Goal: Task Accomplishment & Management: Use online tool/utility

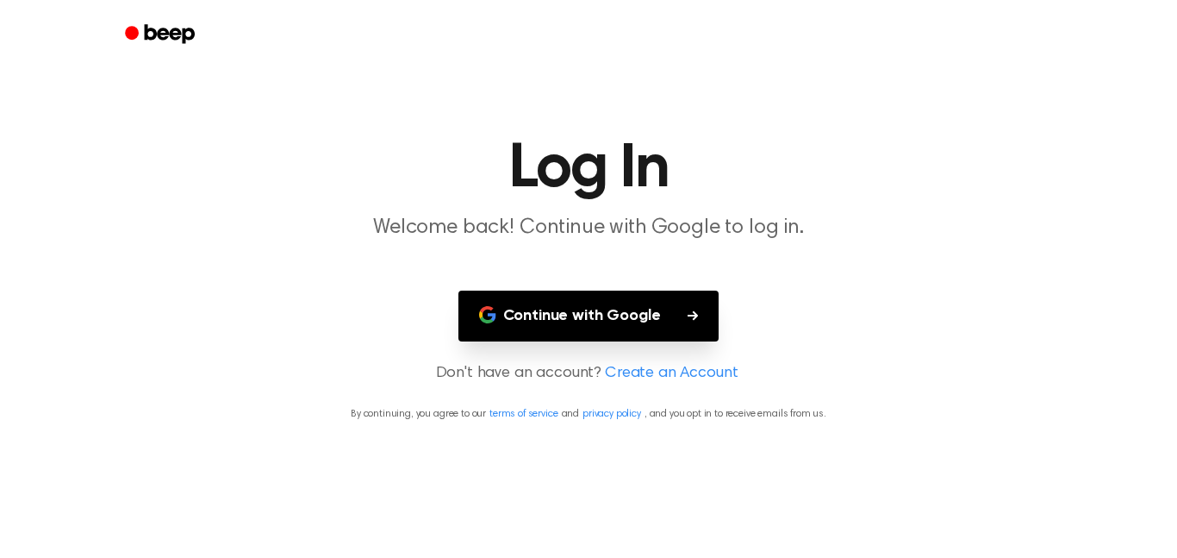
click at [540, 324] on button "Continue with Google" at bounding box center [589, 315] width 261 height 51
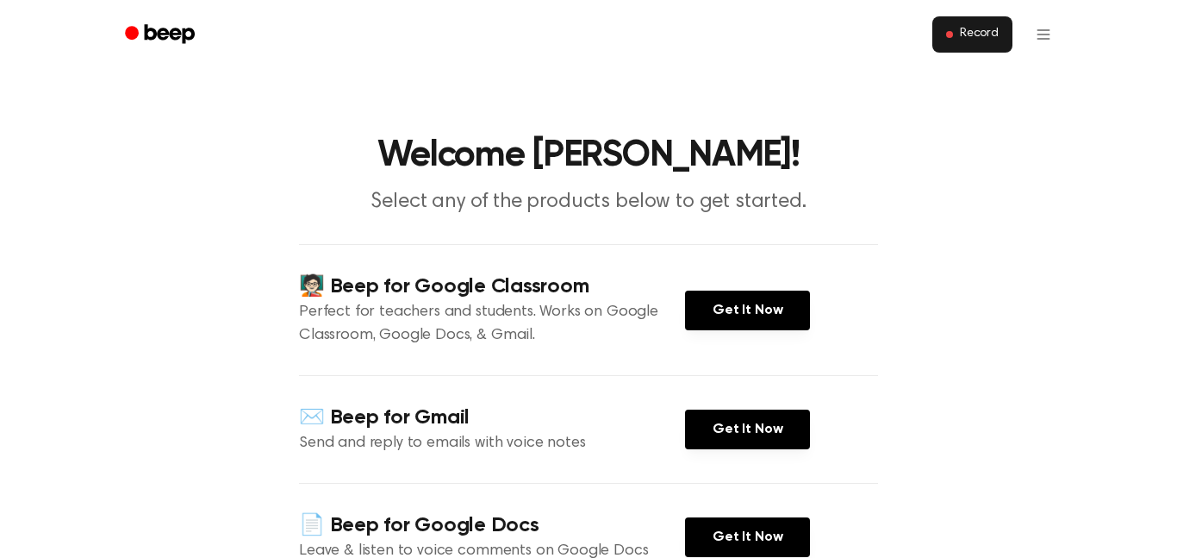
click at [990, 28] on span "Record" at bounding box center [979, 35] width 39 height 16
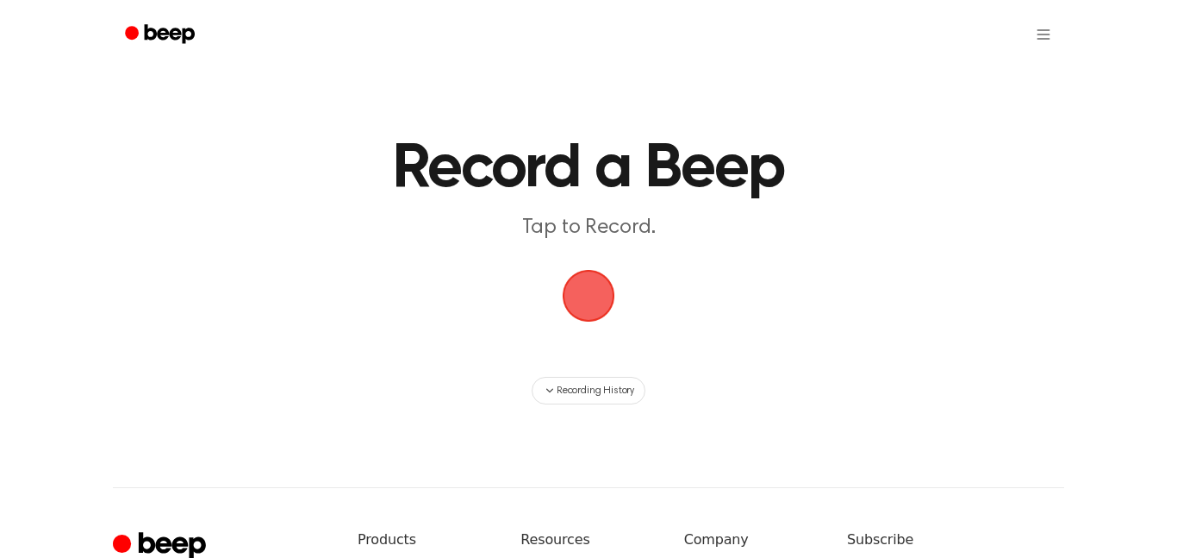
click at [602, 272] on span "button" at bounding box center [588, 295] width 97 height 97
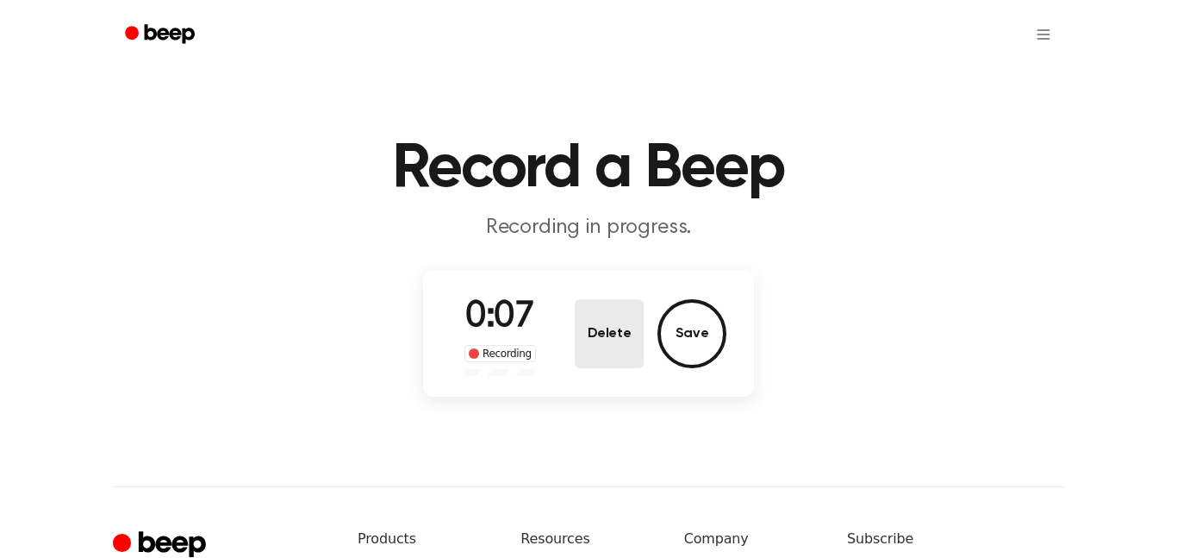
click at [627, 340] on button "Delete" at bounding box center [609, 333] width 69 height 69
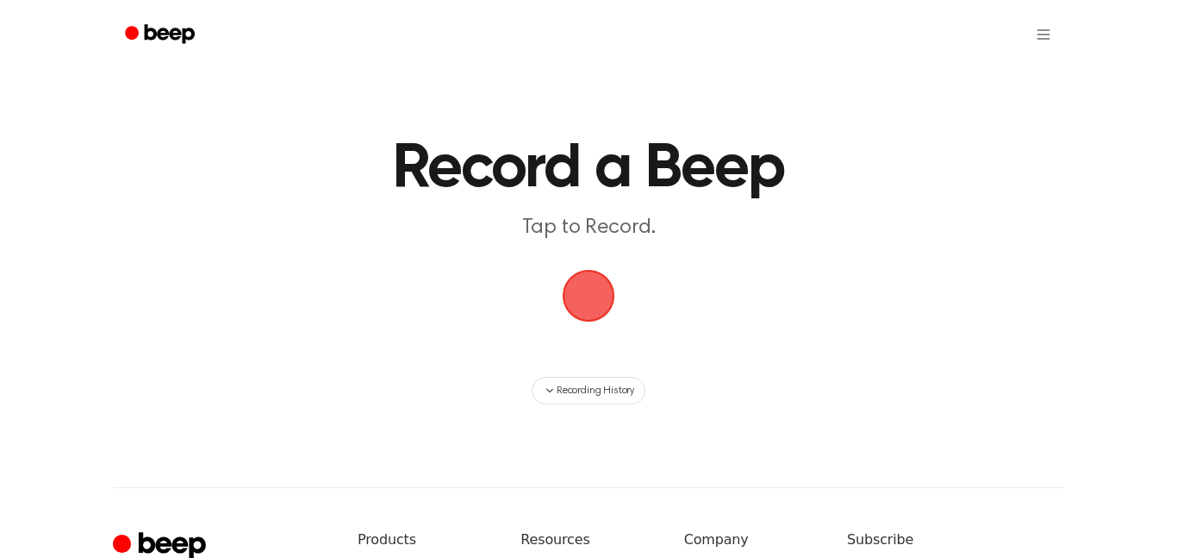
click at [595, 279] on span "button" at bounding box center [588, 295] width 97 height 97
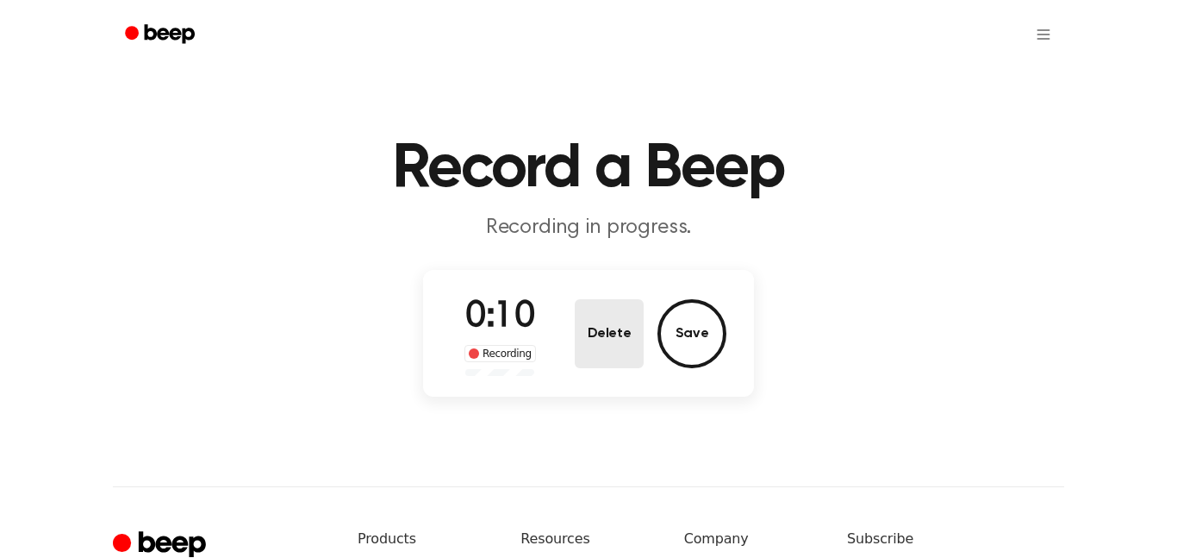
click at [627, 331] on button "Delete" at bounding box center [609, 333] width 69 height 69
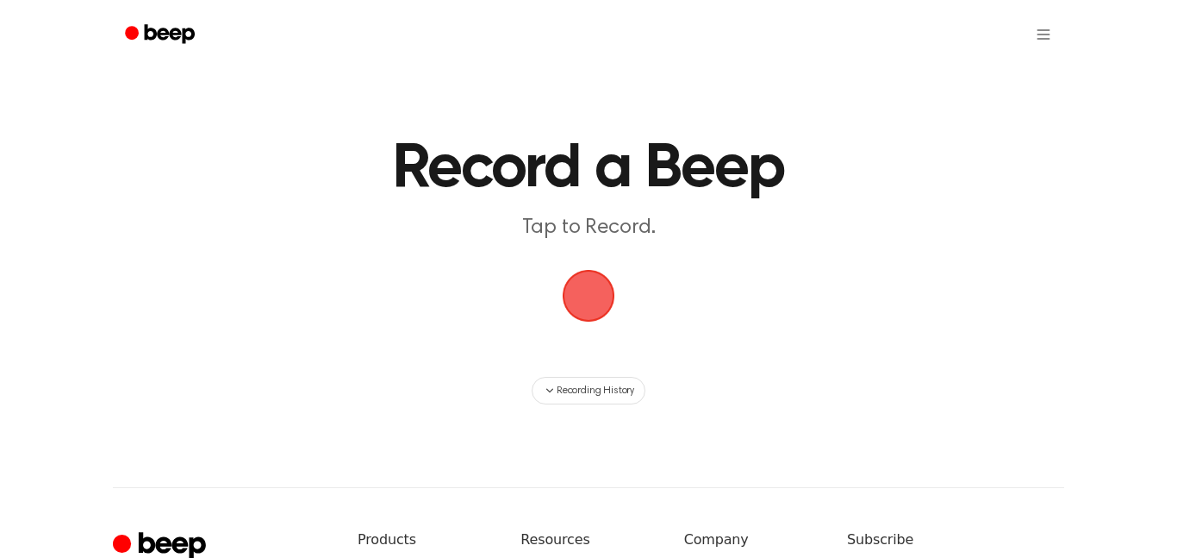
click at [590, 322] on span "button" at bounding box center [588, 295] width 71 height 71
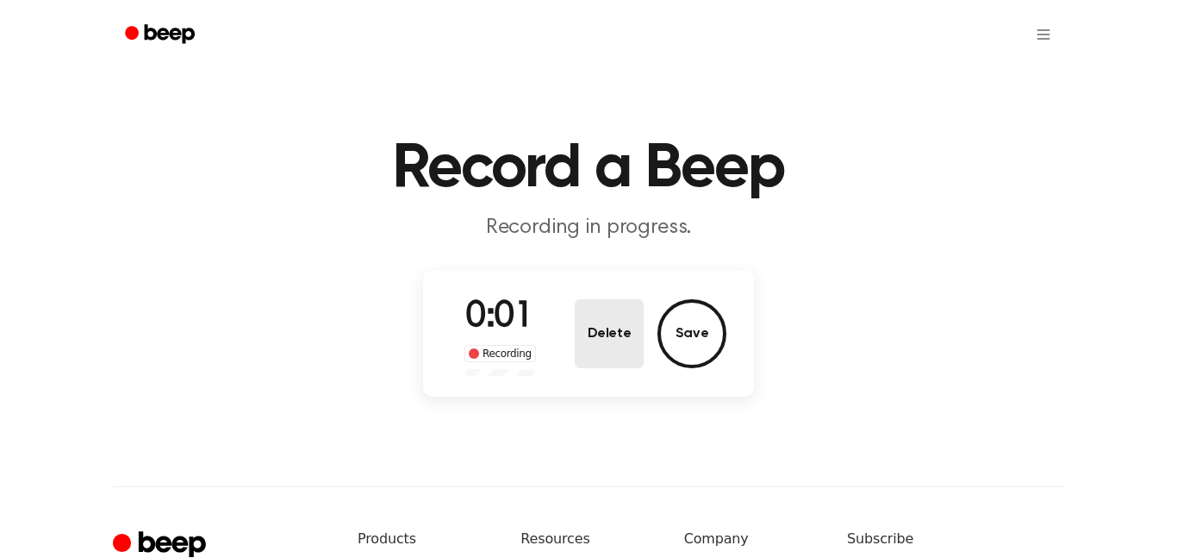
click at [609, 345] on button "Delete" at bounding box center [609, 333] width 69 height 69
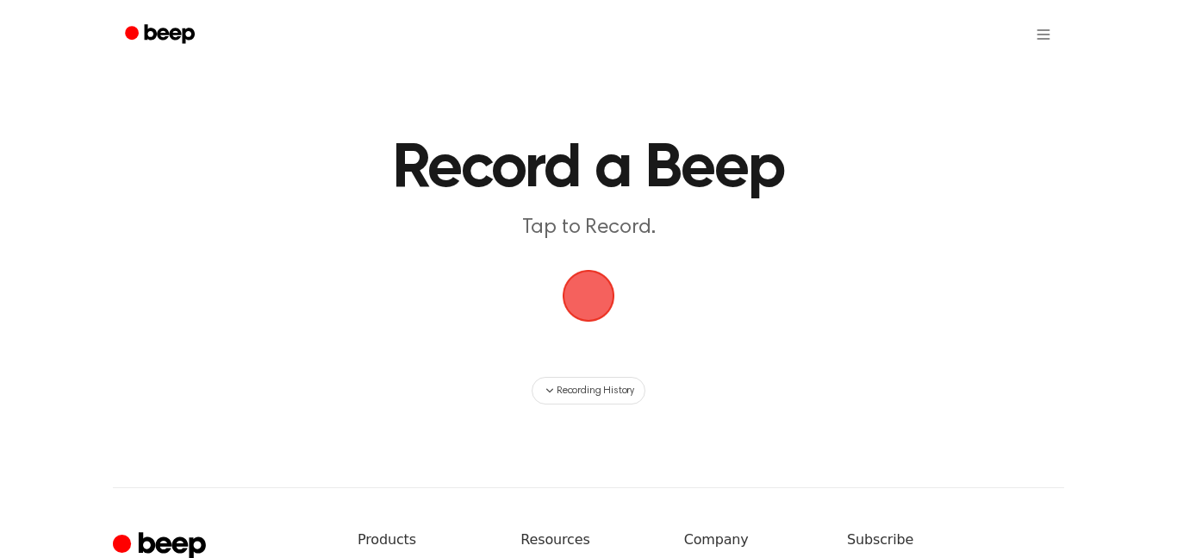
click at [574, 294] on span "button" at bounding box center [588, 295] width 96 height 96
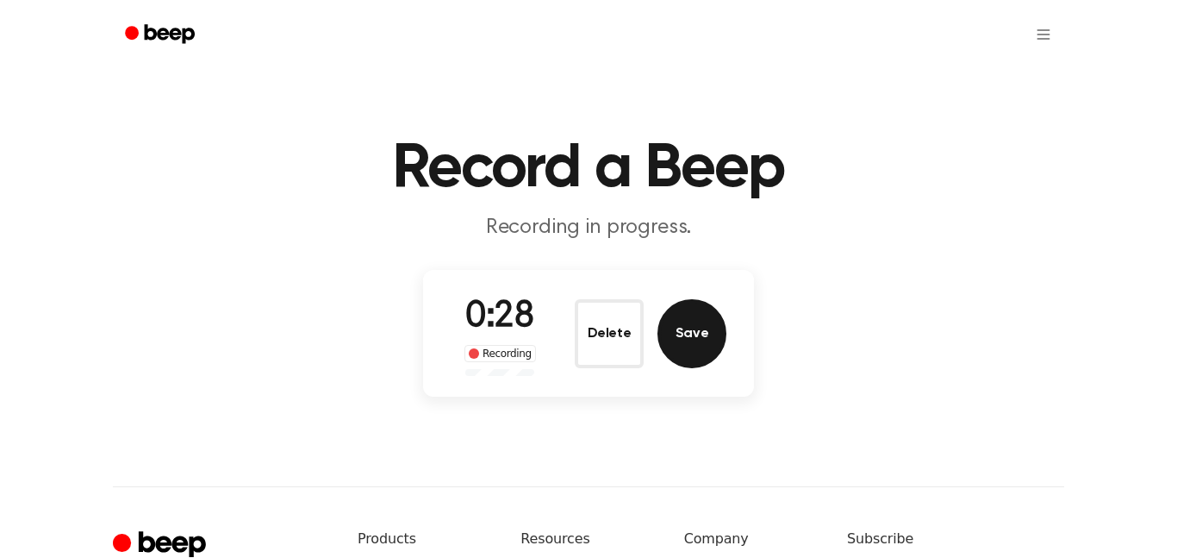
click at [694, 328] on button "Save" at bounding box center [692, 333] width 69 height 69
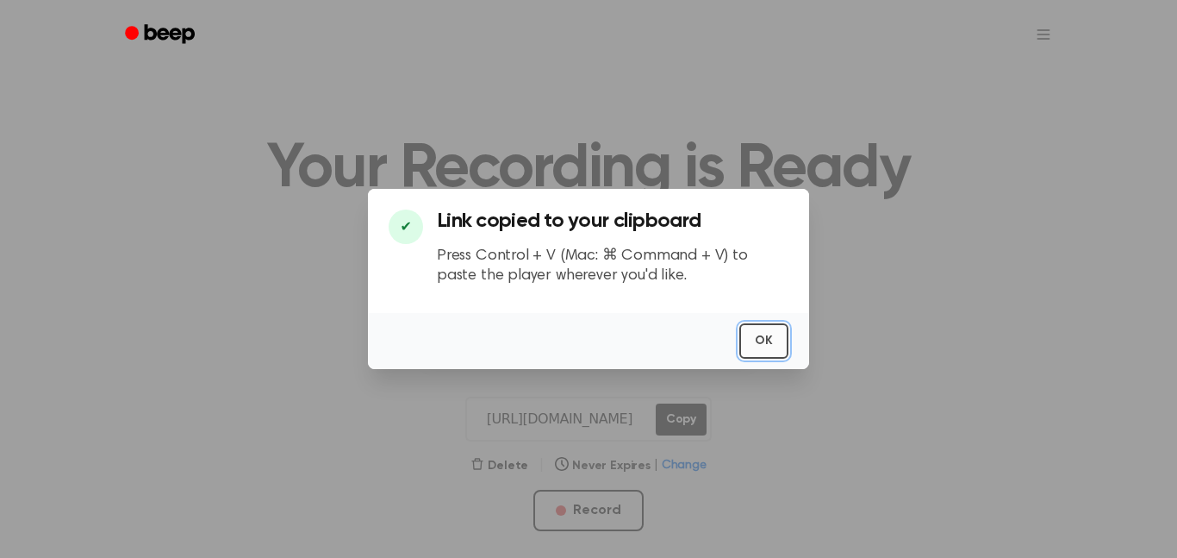
click at [756, 351] on button "OK" at bounding box center [764, 340] width 49 height 35
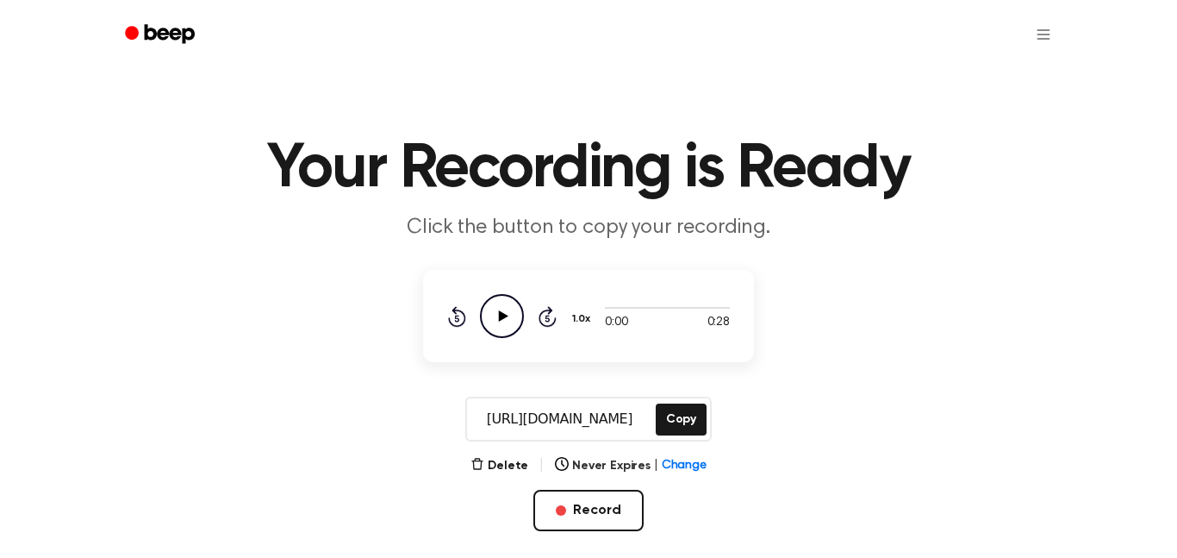
click at [505, 322] on icon "Play Audio" at bounding box center [502, 316] width 44 height 44
click at [484, 458] on icon "button" at bounding box center [478, 464] width 14 height 14
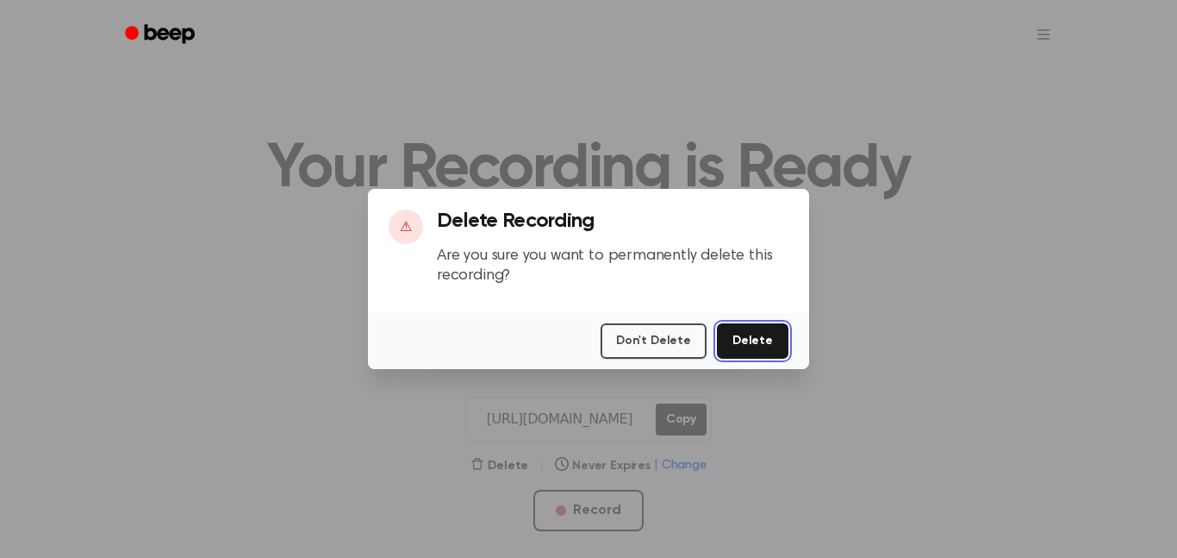
click at [739, 350] on button "Delete" at bounding box center [753, 340] width 72 height 35
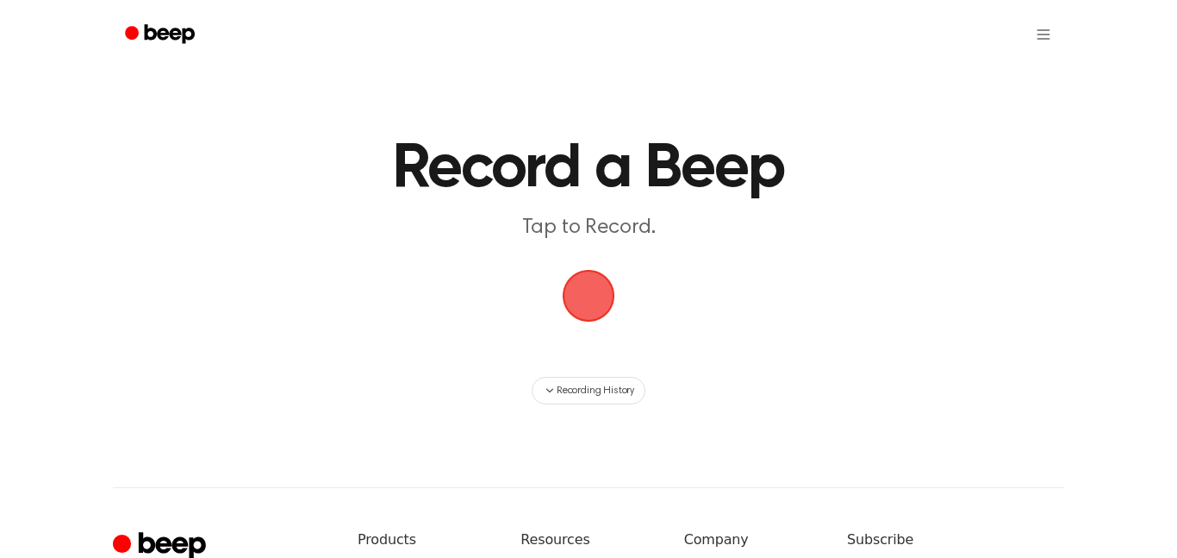
click at [585, 286] on span "button" at bounding box center [589, 296] width 48 height 48
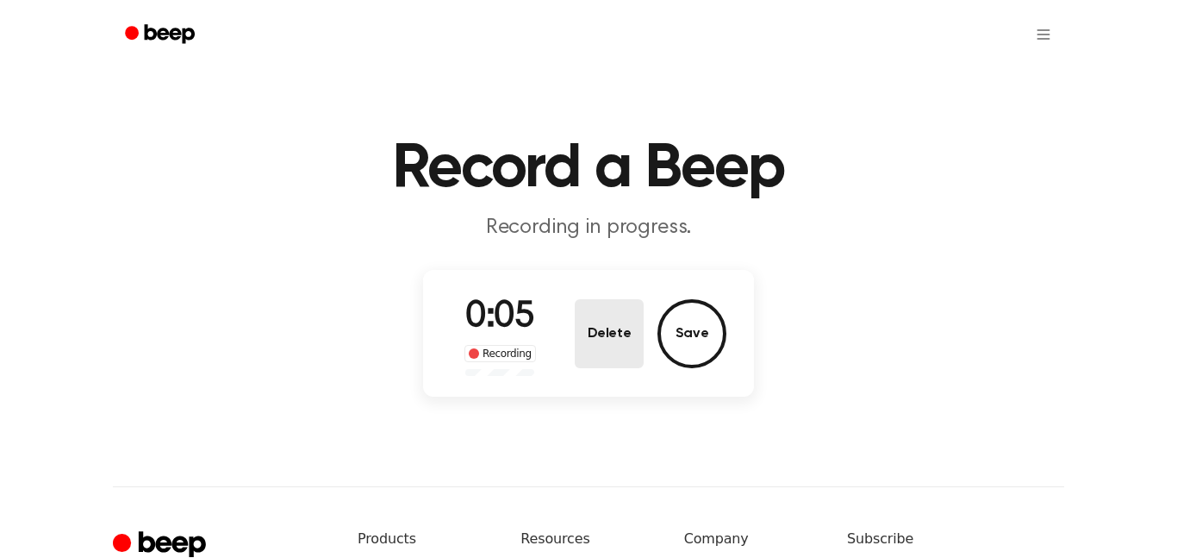
click at [609, 315] on button "Delete" at bounding box center [609, 333] width 69 height 69
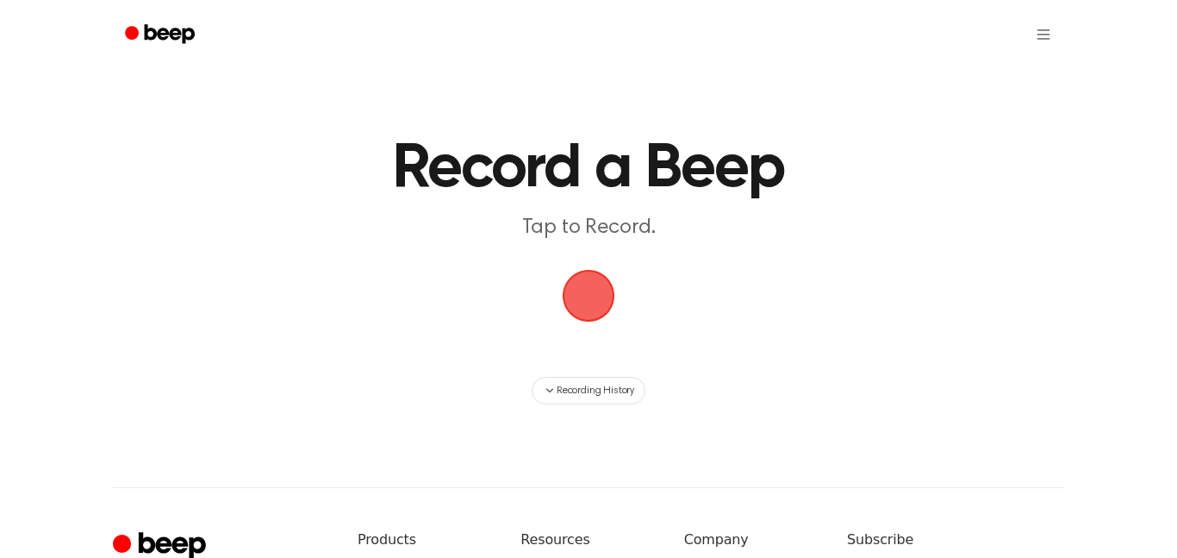
click at [602, 294] on span "button" at bounding box center [589, 296] width 48 height 48
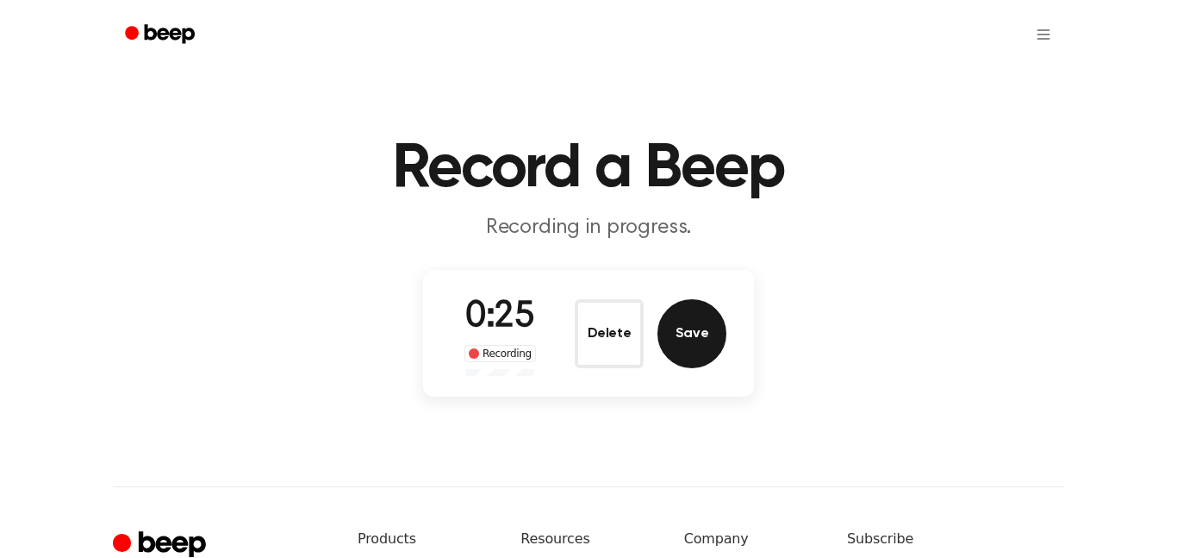
click at [667, 342] on button "Save" at bounding box center [692, 333] width 69 height 69
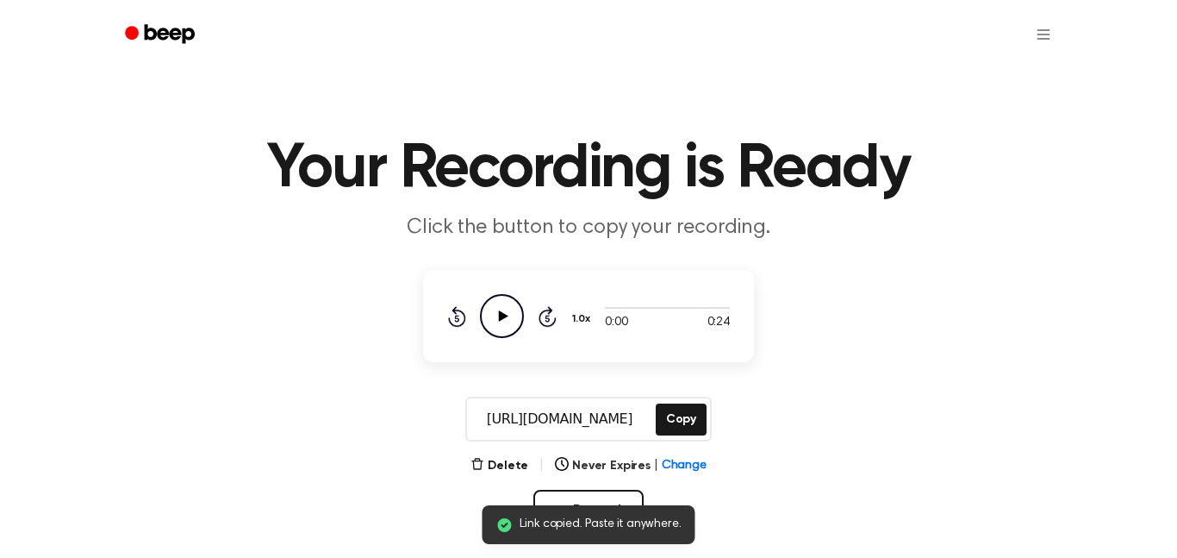
click at [510, 312] on icon "Play Audio" at bounding box center [502, 316] width 44 height 44
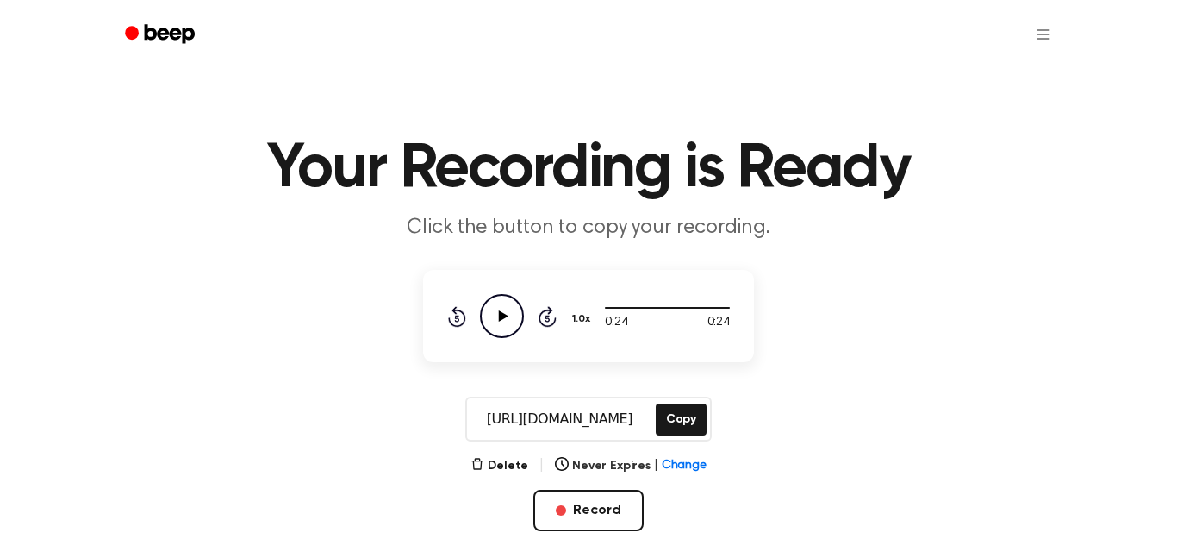
drag, startPoint x: 646, startPoint y: 418, endPoint x: 473, endPoint y: 415, distance: 172.4
click at [473, 415] on input "https://beep.audio/h1p8oDM" at bounding box center [559, 418] width 185 height 41
click at [690, 416] on button "Copy" at bounding box center [681, 419] width 51 height 32
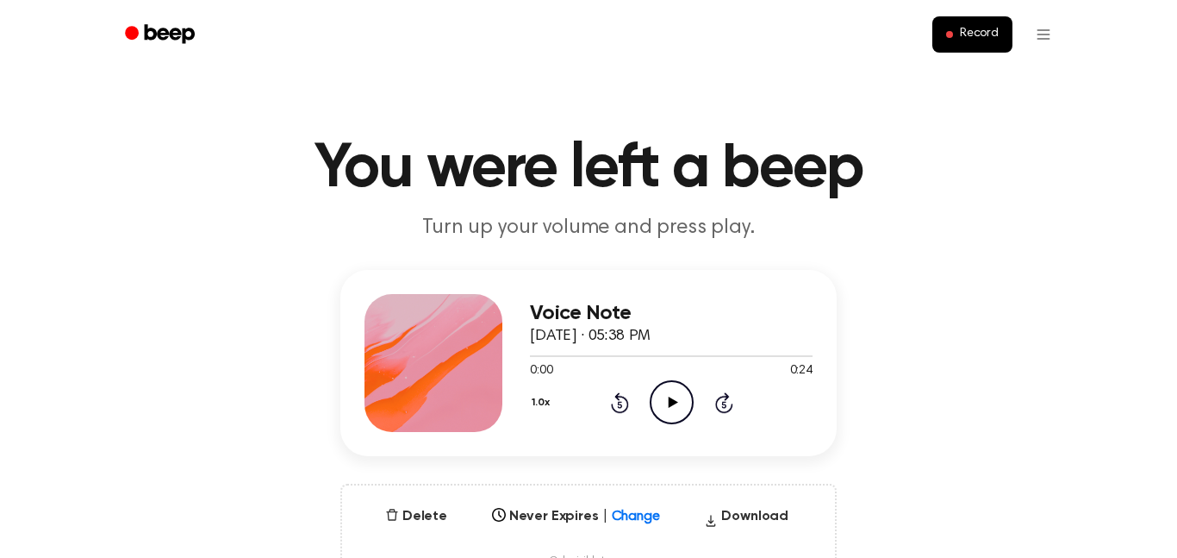
click at [671, 403] on icon at bounding box center [672, 402] width 9 height 11
